Goal: Task Accomplishment & Management: Manage account settings

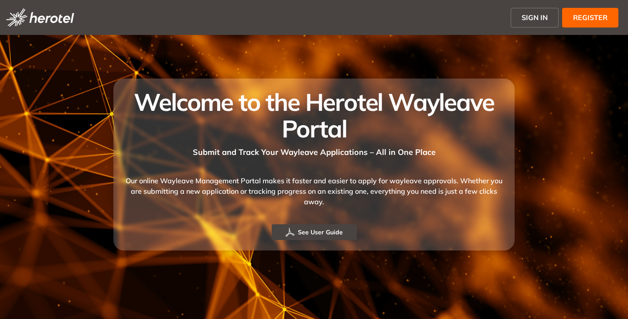
click at [529, 21] on span "SIGN IN" at bounding box center [535, 17] width 26 height 10
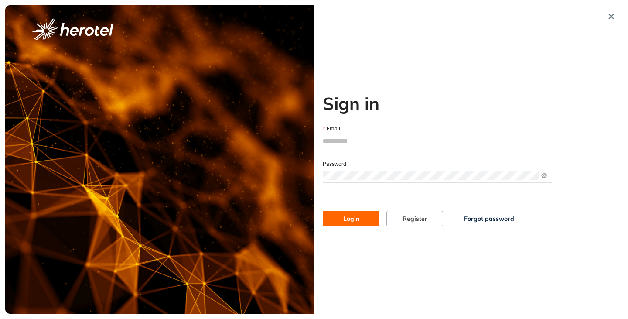
click at [336, 143] on input "Email" at bounding box center [437, 140] width 229 height 13
type input "**********"
click at [323, 211] on button "Login" at bounding box center [351, 219] width 57 height 16
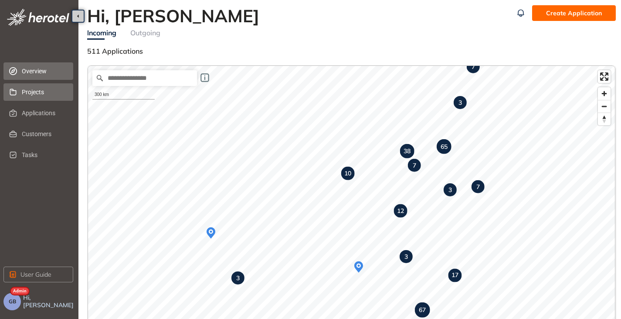
click at [29, 96] on span "Projects" at bounding box center [44, 91] width 44 height 17
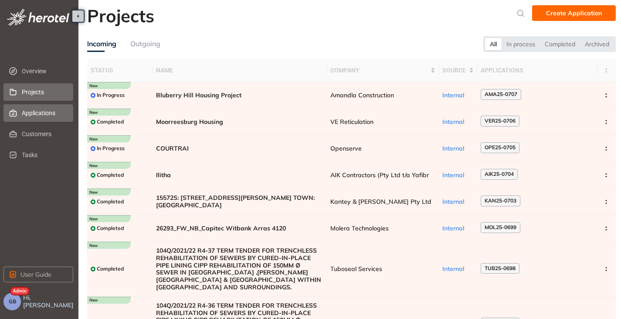
click at [31, 114] on span "Applications" at bounding box center [44, 112] width 44 height 17
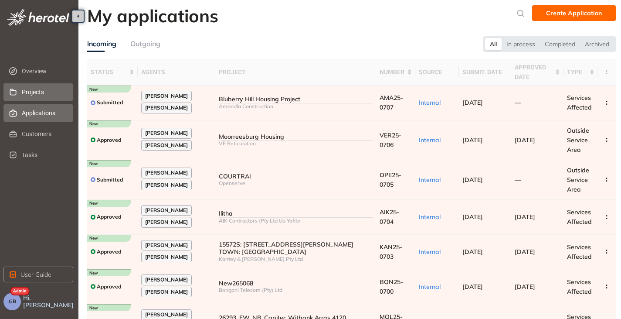
click at [40, 95] on span "Projects" at bounding box center [44, 91] width 44 height 17
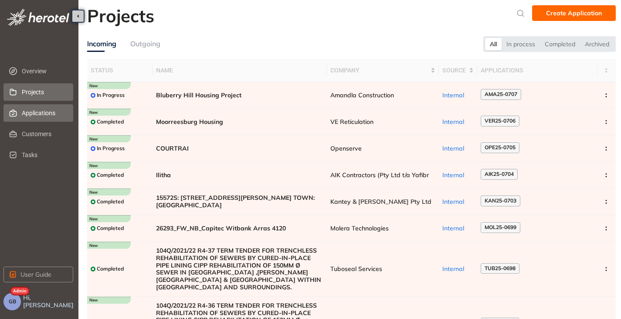
click at [21, 117] on li "Applications" at bounding box center [38, 112] width 70 height 17
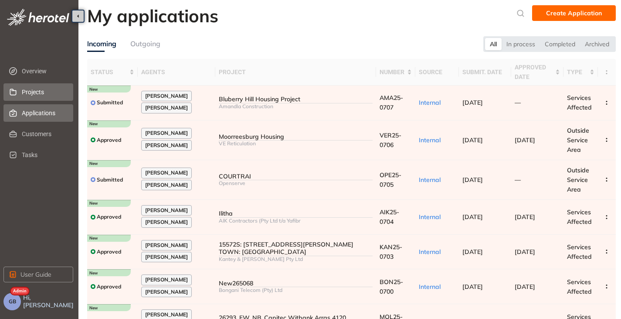
click at [30, 89] on span "Projects" at bounding box center [44, 91] width 44 height 17
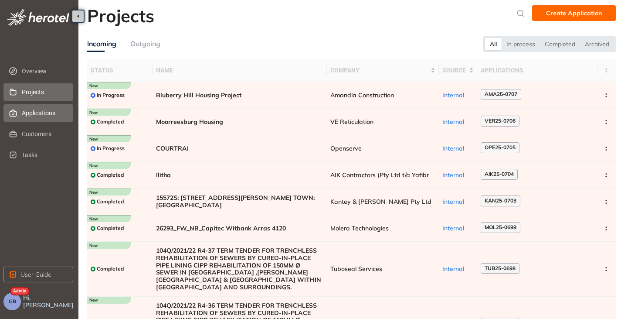
click at [34, 116] on span "Applications" at bounding box center [44, 112] width 44 height 17
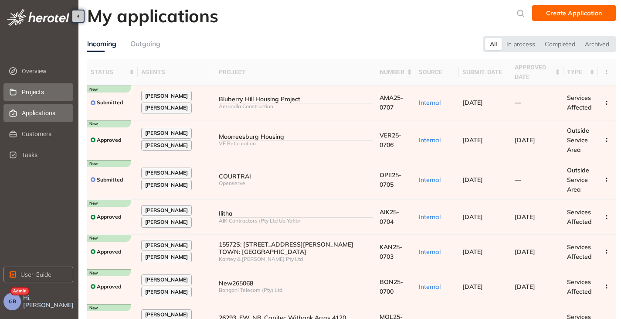
click at [32, 96] on span "Projects" at bounding box center [44, 91] width 44 height 17
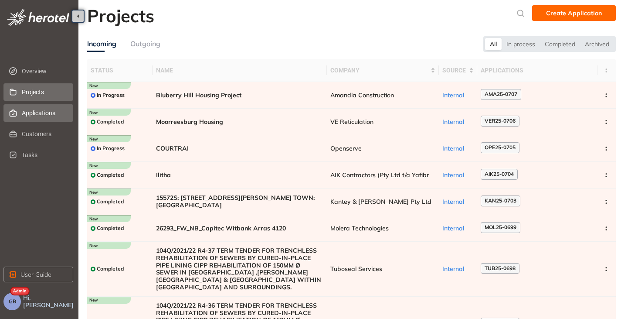
click at [31, 108] on span "Applications" at bounding box center [44, 112] width 44 height 17
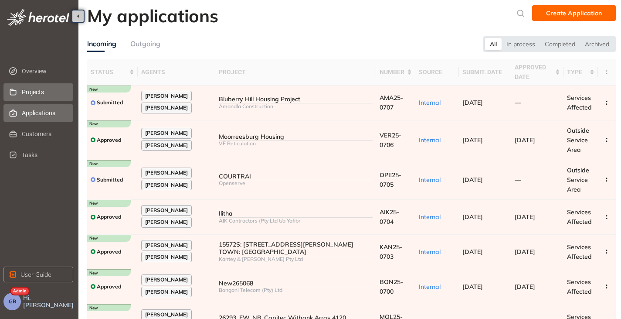
click at [38, 96] on span "Projects" at bounding box center [44, 91] width 44 height 17
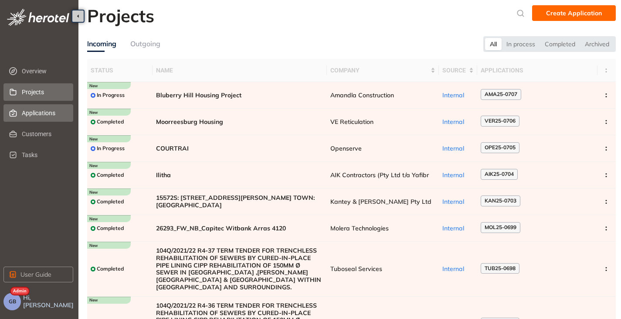
click at [51, 113] on span "Applications" at bounding box center [44, 112] width 44 height 17
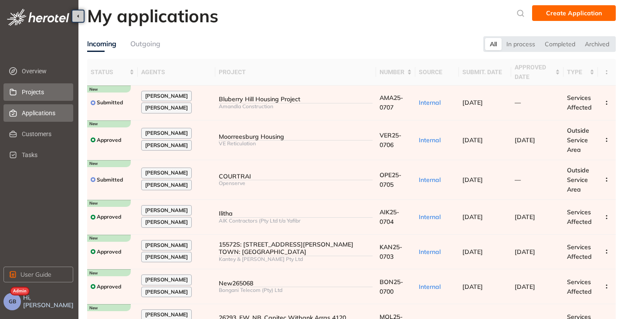
click at [41, 93] on span "Projects" at bounding box center [44, 91] width 44 height 17
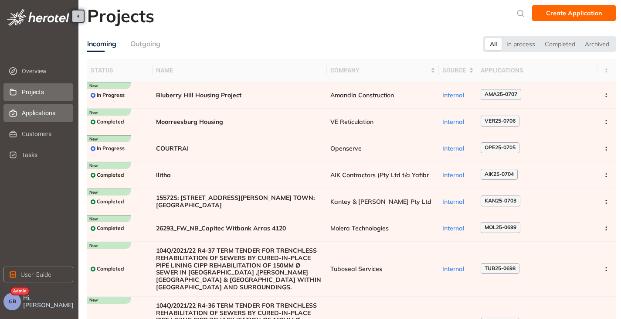
click at [26, 114] on span "Applications" at bounding box center [44, 112] width 44 height 17
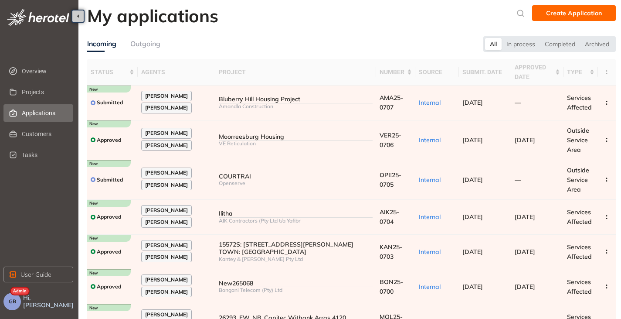
click at [0, 304] on div "Overview Projects Applications Customers Tasks User Guide GB Hi, [PERSON_NAME]" at bounding box center [39, 159] width 79 height 319
click at [8, 301] on button "GB" at bounding box center [11, 301] width 17 height 17
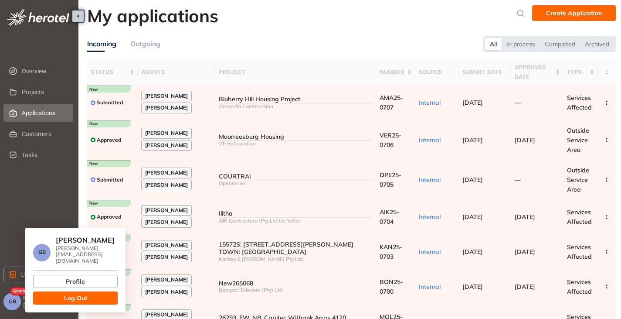
click at [61, 292] on button "Log Out" at bounding box center [75, 297] width 85 height 13
